Goal: Information Seeking & Learning: Learn about a topic

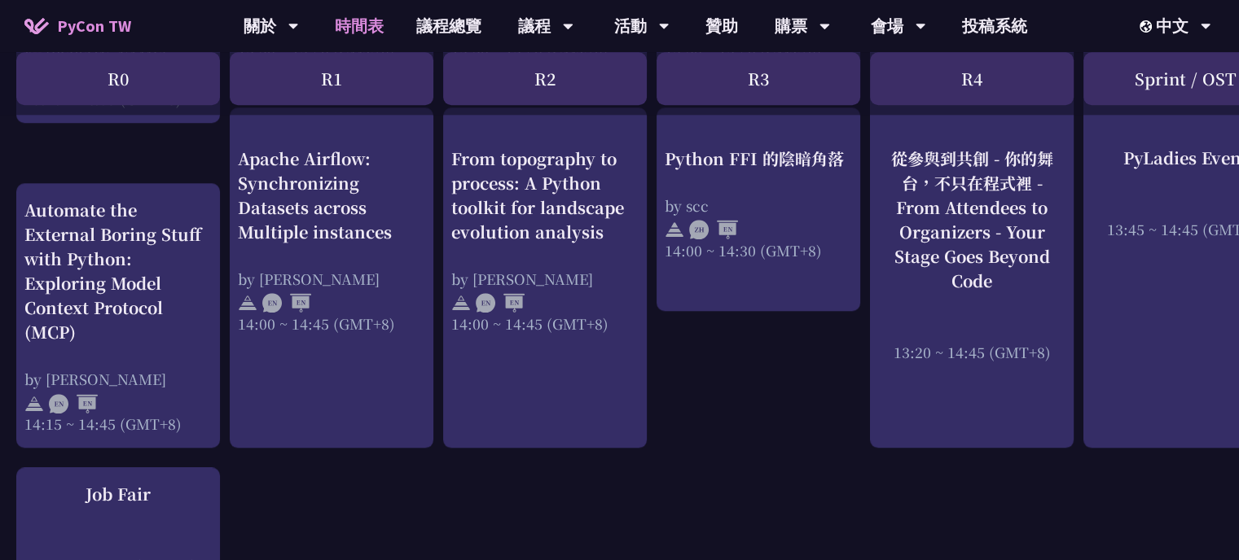
scroll to position [1624, 0]
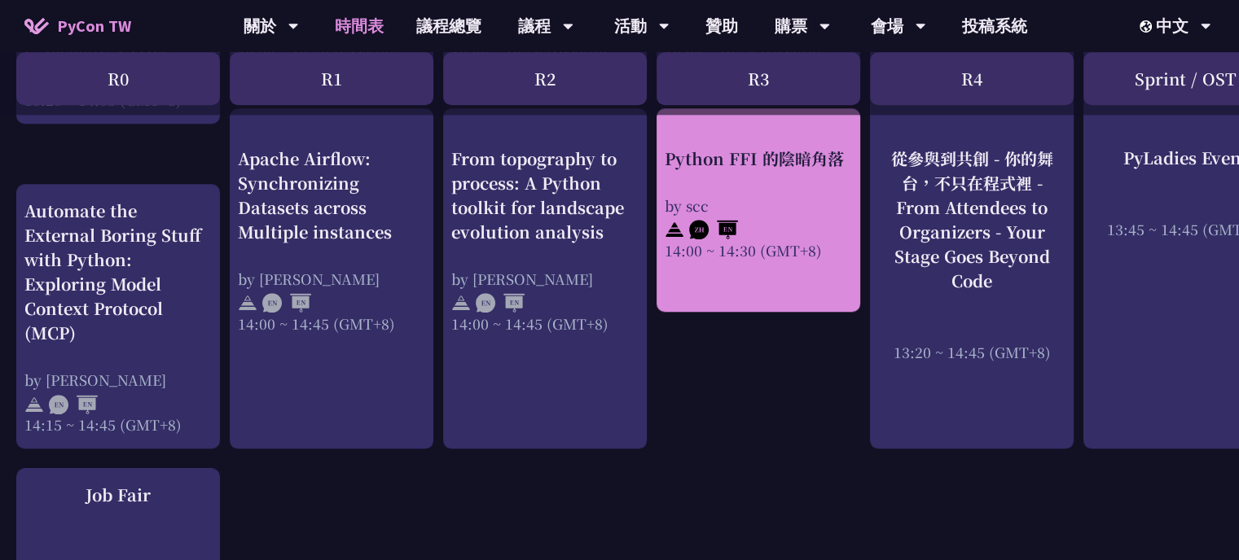
click at [752, 175] on div "Python FFI 的陰暗角落 by scc 14:00 ~ 14:30 (GMT+8)" at bounding box center [757, 204] width 187 height 114
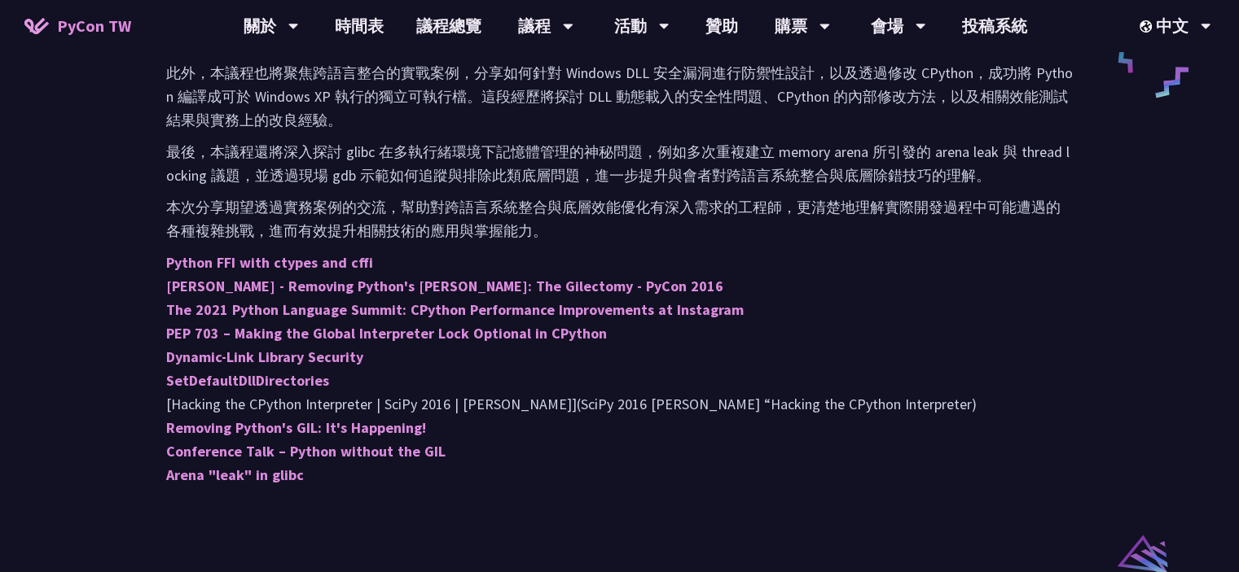
scroll to position [896, 0]
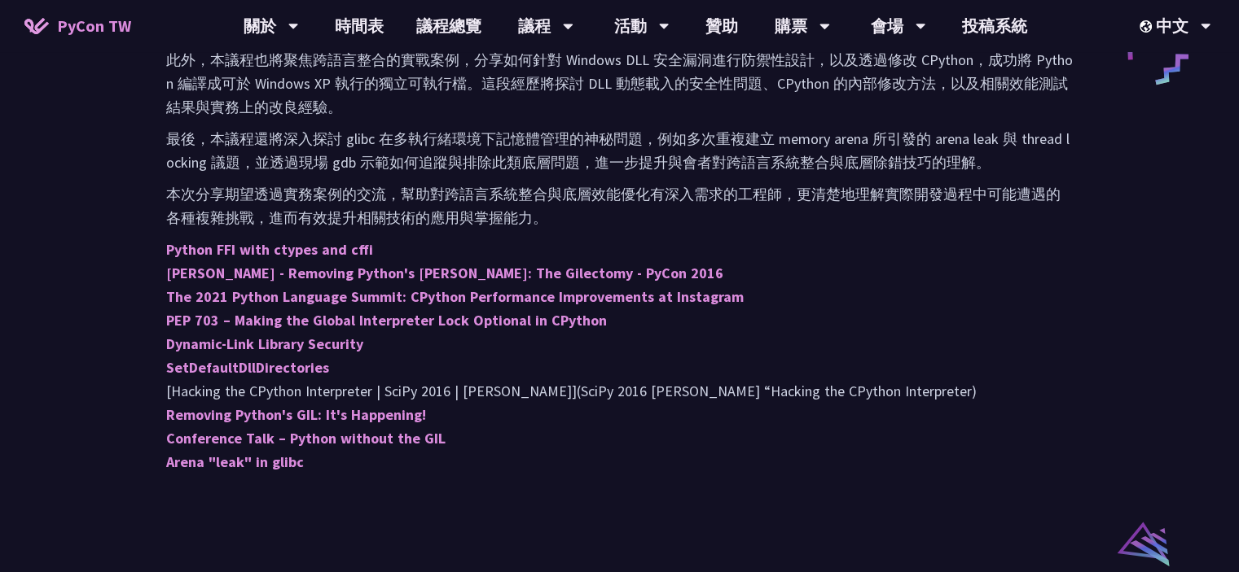
click at [1069, 412] on p "Python FFI with ctypes and cffi [PERSON_NAME] - Removing Python's GIL: The Gile…" at bounding box center [619, 356] width 906 height 236
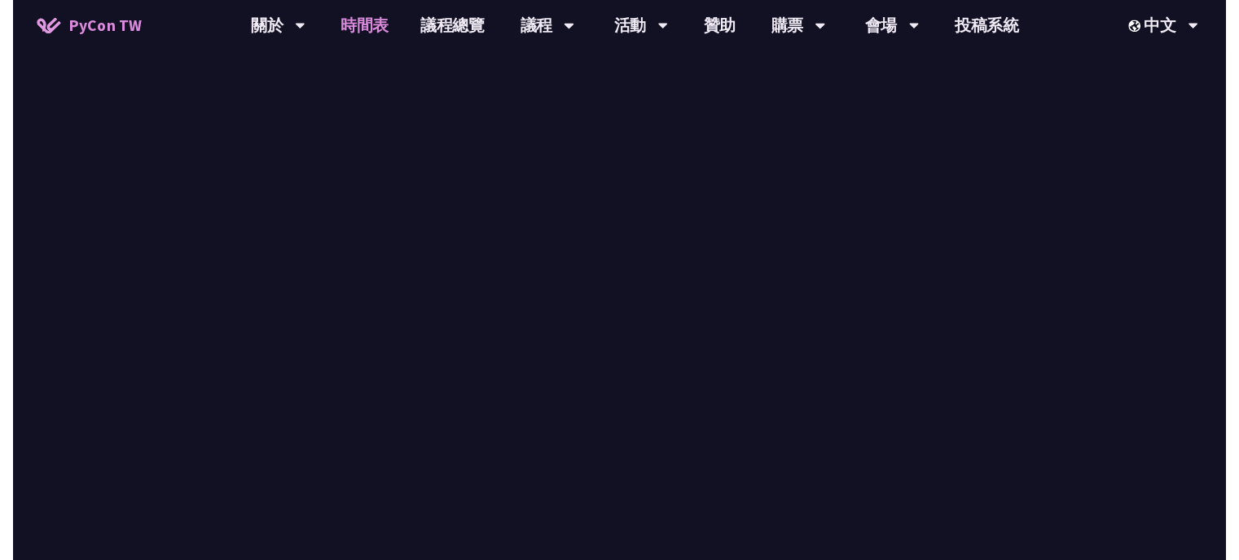
scroll to position [1624, 0]
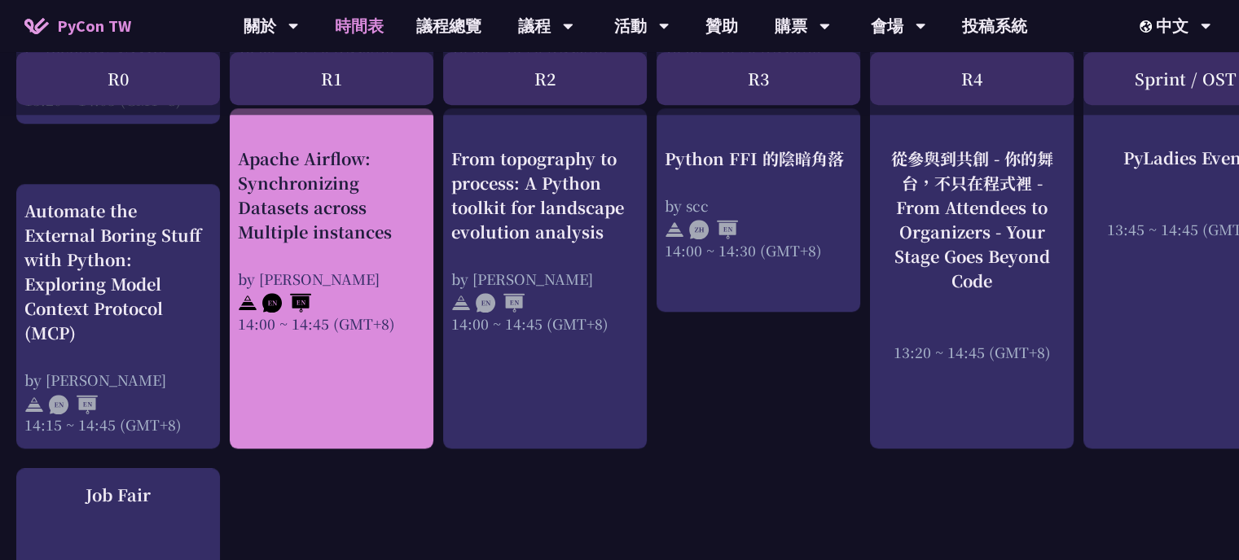
click at [371, 130] on link "Apache Airflow: Synchronizing Datasets across Multiple instances by [PERSON_NAM…" at bounding box center [331, 216] width 187 height 187
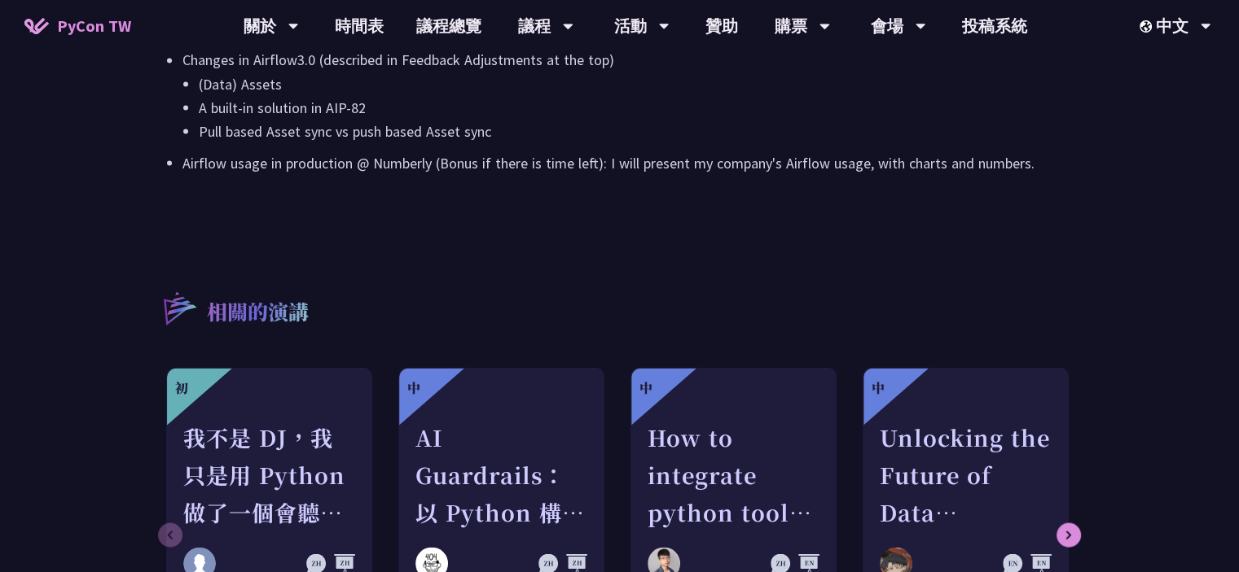
scroll to position [3257, 0]
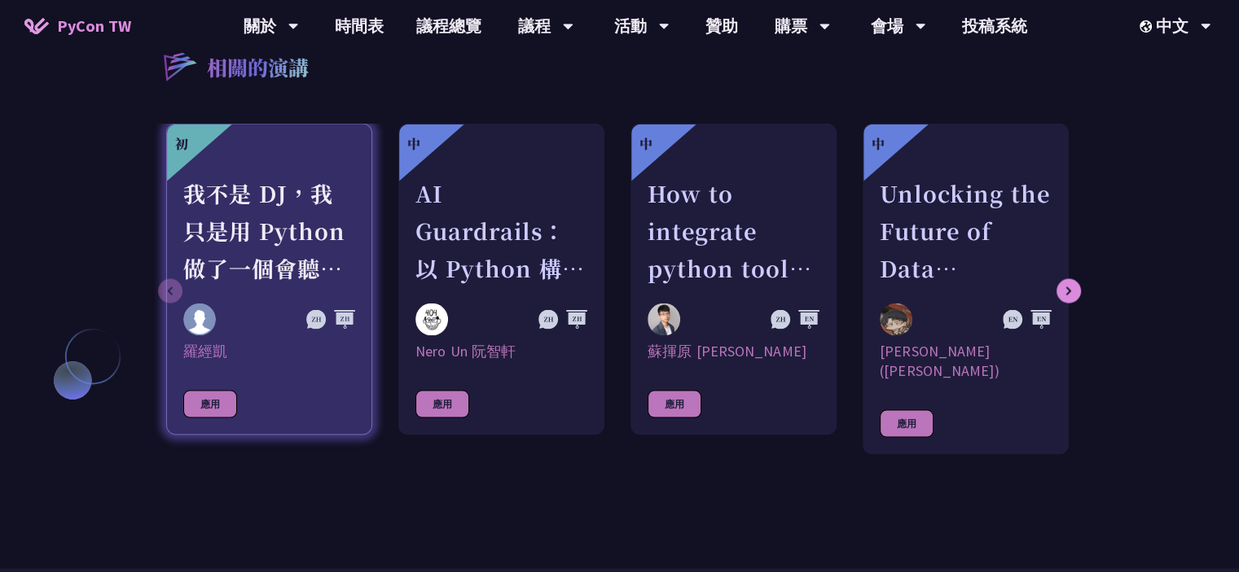
click at [291, 321] on link "初 我不是 DJ，我只是用 Python 做了一個會聽歌的工具 羅經凱 應用" at bounding box center [269, 280] width 206 height 312
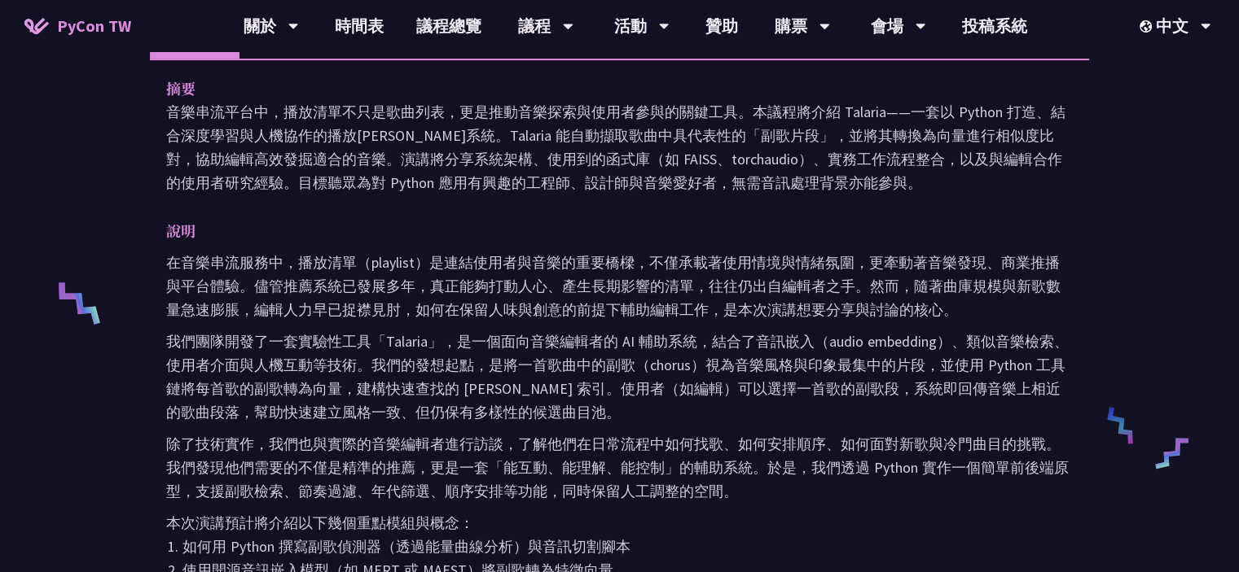
scroll to position [733, 0]
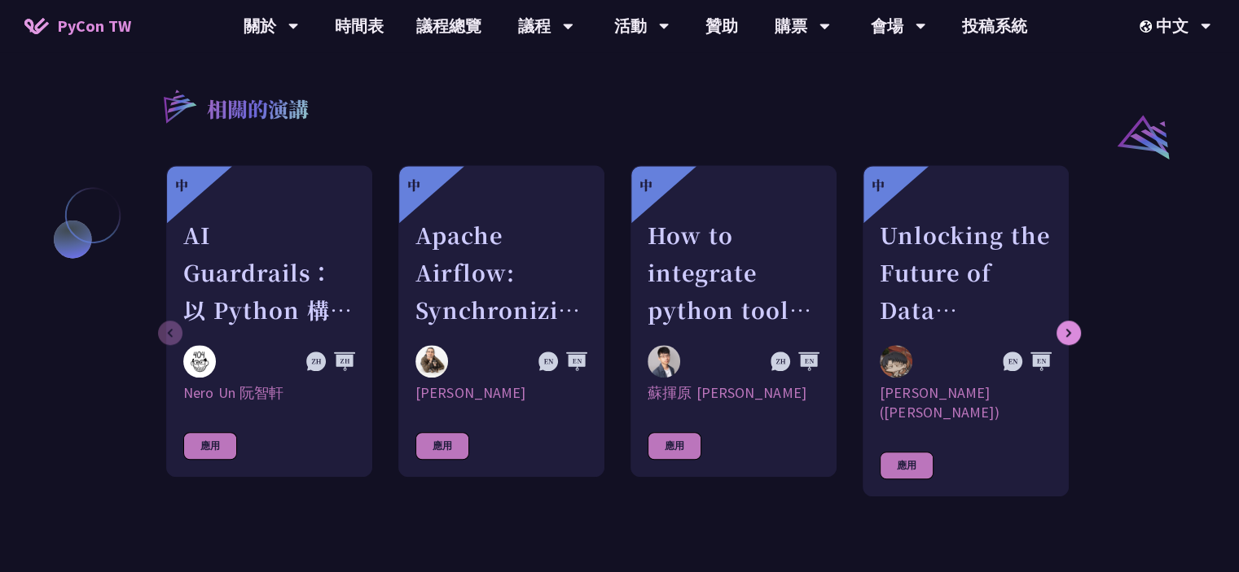
drag, startPoint x: 173, startPoint y: 103, endPoint x: 169, endPoint y: 91, distance: 12.6
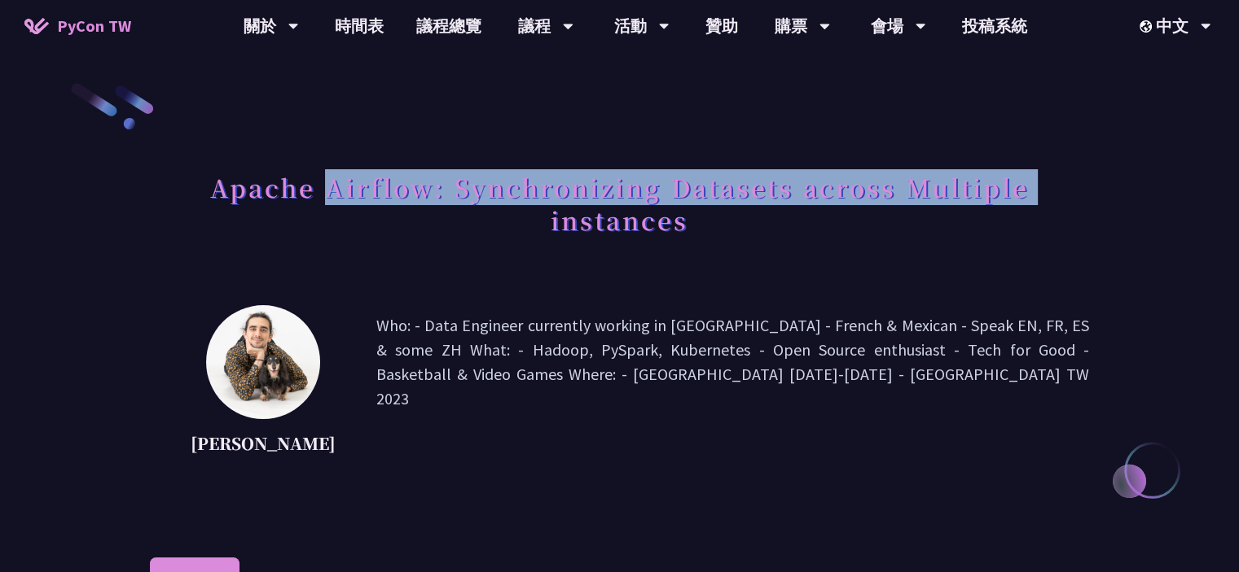
drag, startPoint x: 203, startPoint y: 208, endPoint x: 391, endPoint y: 163, distance: 193.4
click at [333, 182] on h1 "Apache Airflow: Synchronizing Datasets across Multiple instances" at bounding box center [619, 203] width 939 height 81
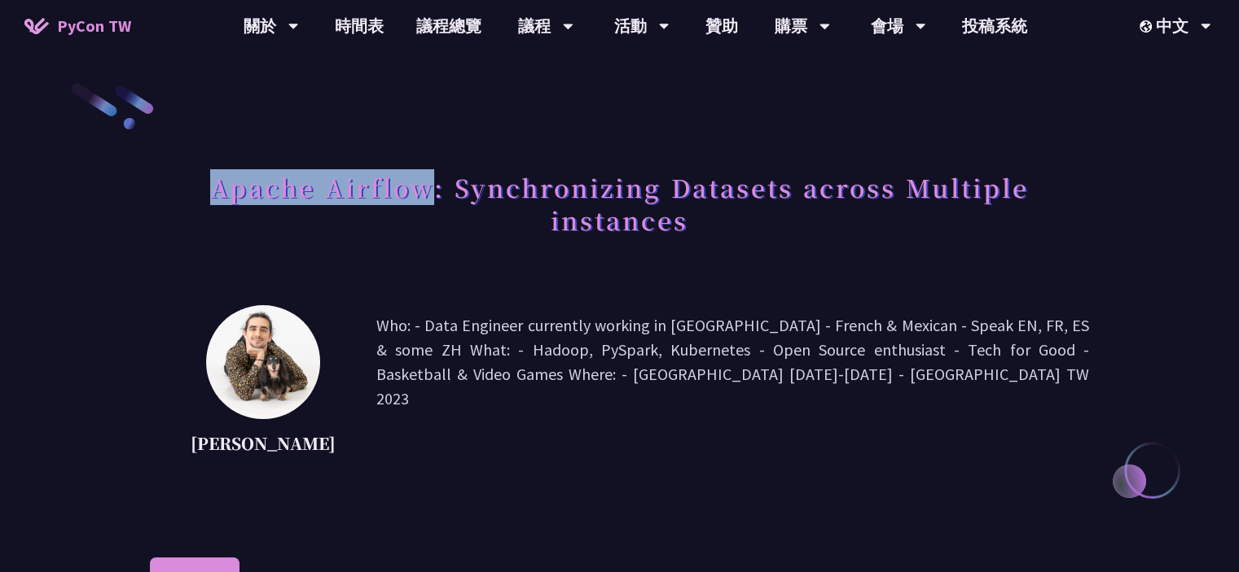
drag, startPoint x: 428, startPoint y: 198, endPoint x: 202, endPoint y: 202, distance: 226.4
click at [202, 202] on h1 "Apache Airflow: Synchronizing Datasets across Multiple instances" at bounding box center [619, 203] width 939 height 81
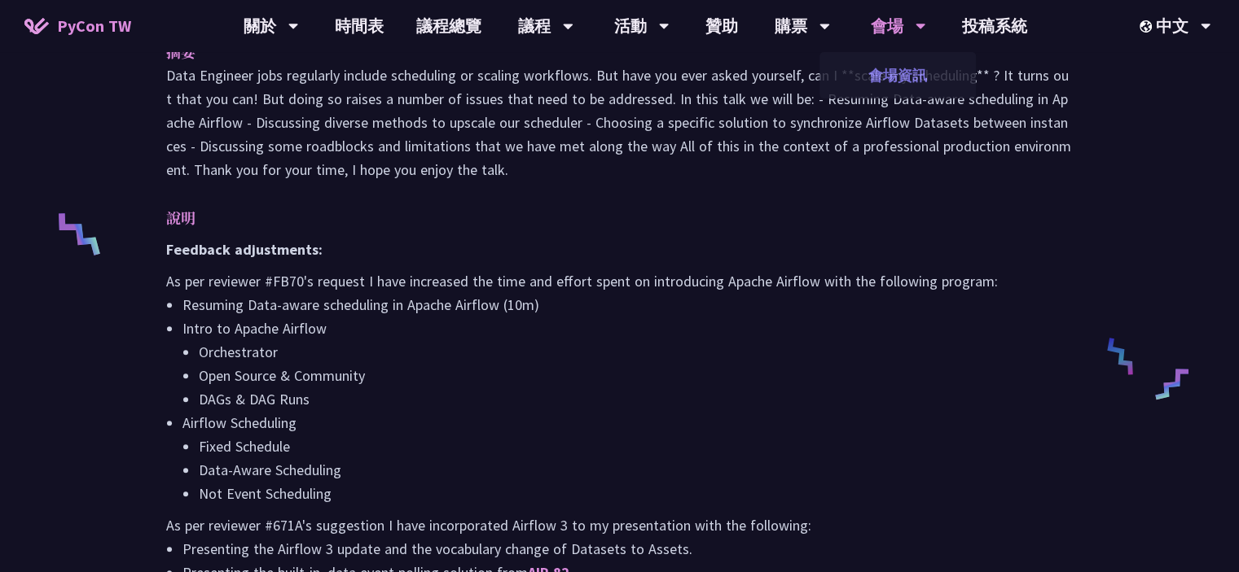
scroll to position [651, 0]
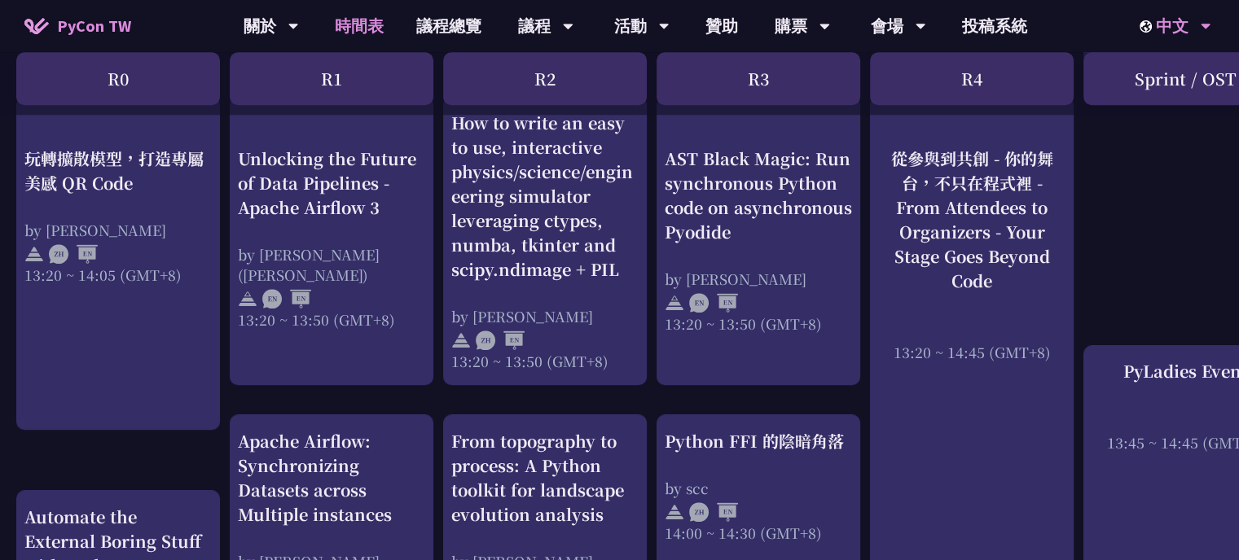
scroll to position [1217, 0]
